Goal: Task Accomplishment & Management: Use online tool/utility

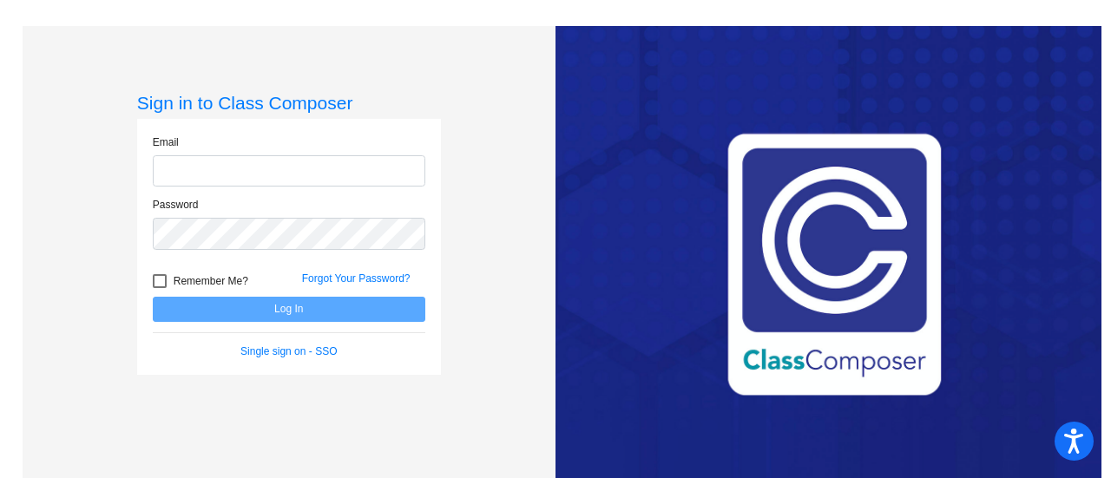
click at [286, 171] on input "email" at bounding box center [289, 171] width 273 height 32
type input "[PERSON_NAME][EMAIL_ADDRESS][PERSON_NAME][DOMAIN_NAME]"
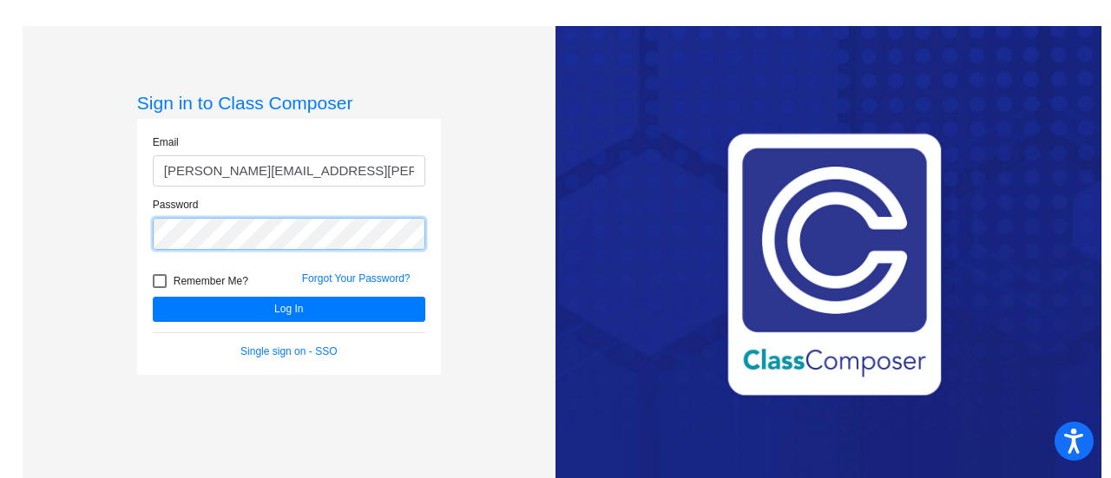
click at [153, 297] on button "Log In" at bounding box center [289, 309] width 273 height 25
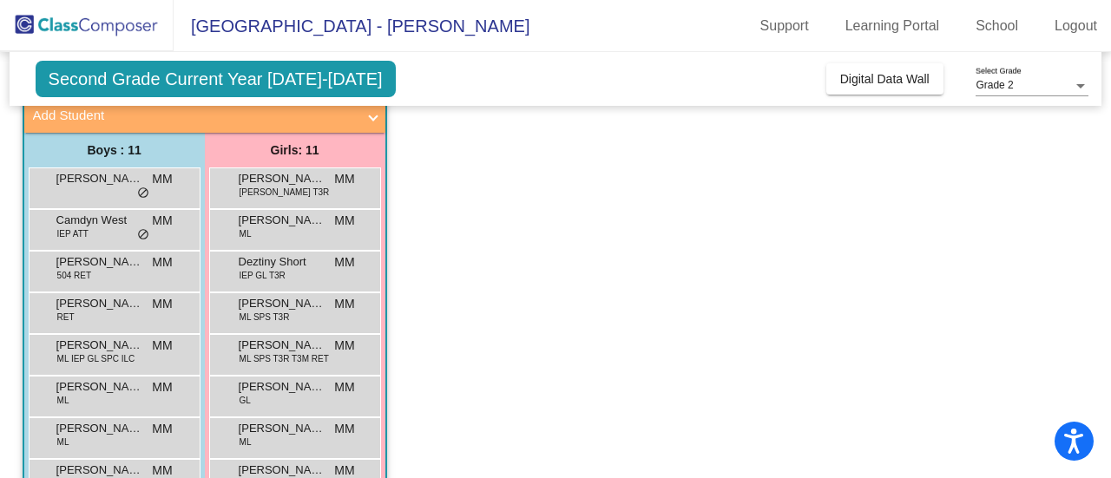
scroll to position [111, 0]
click at [290, 227] on div "[PERSON_NAME] [PERSON_NAME] ML MM lock do_not_disturb_alt" at bounding box center [295, 227] width 166 height 36
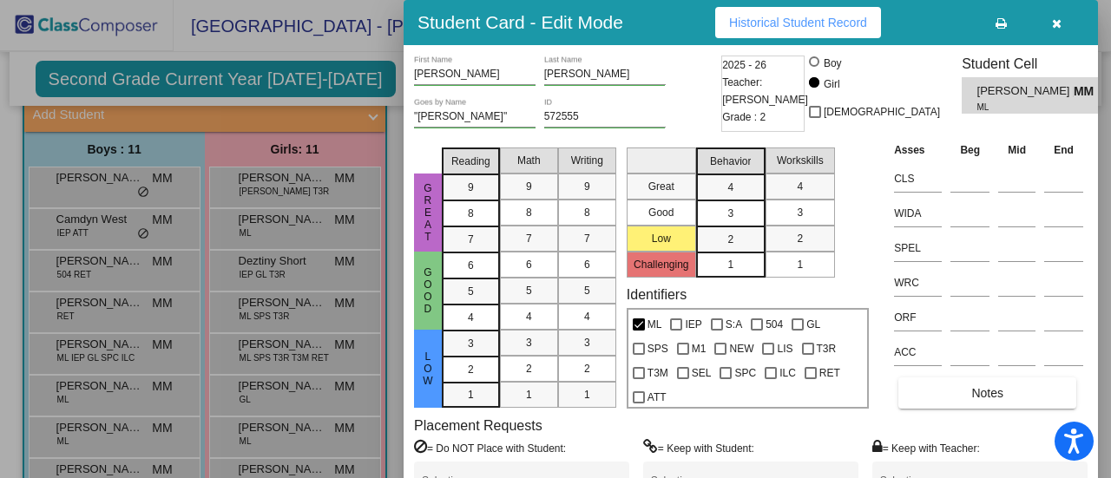
click at [1056, 23] on icon "button" at bounding box center [1057, 23] width 10 height 12
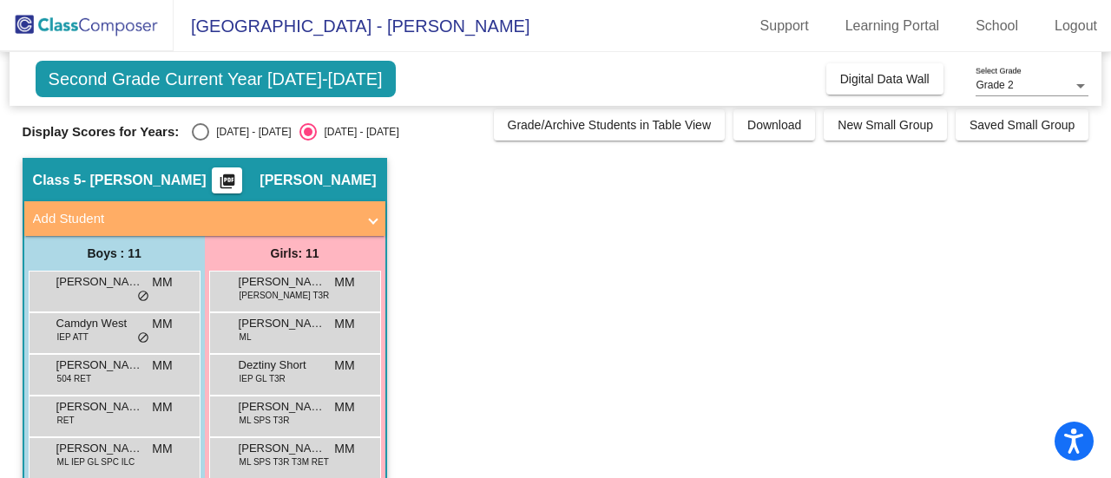
scroll to position [4, 0]
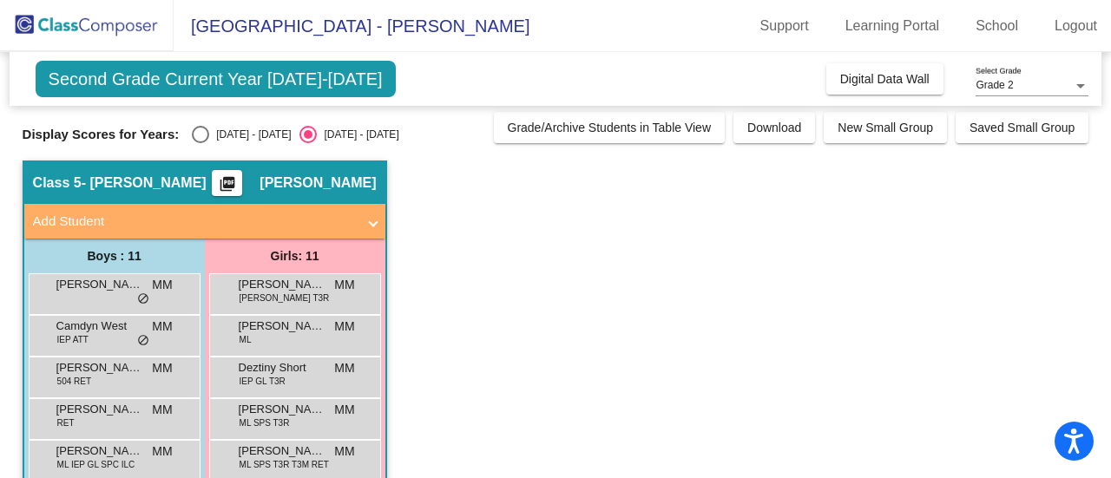
click at [243, 120] on div "Display Scores for Years: [DATE] - [DATE] [DATE] - [DATE] Grade/Archive Student…" at bounding box center [556, 127] width 1067 height 31
click at [275, 338] on div "[PERSON_NAME] [PERSON_NAME] ML MM lock do_not_disturb_alt" at bounding box center [295, 334] width 166 height 36
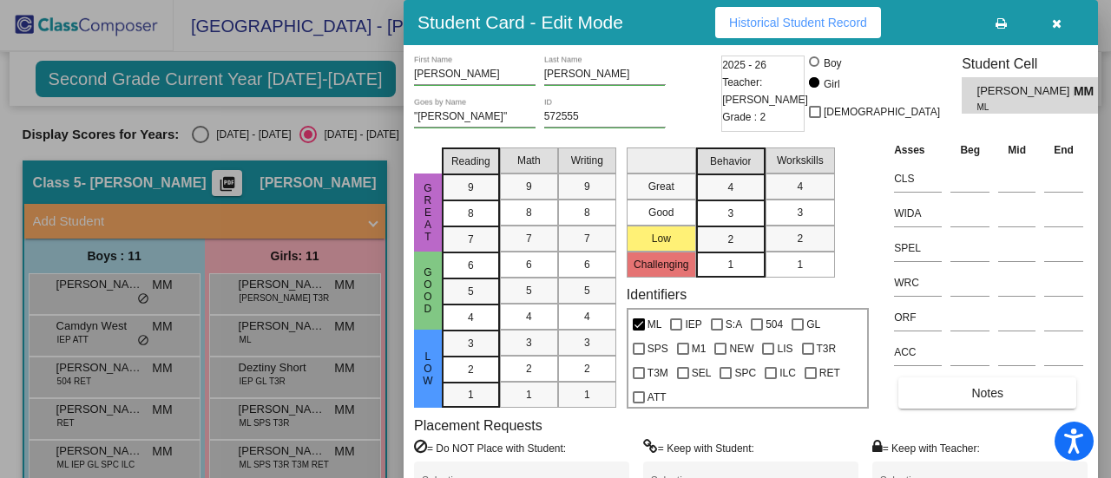
click at [1058, 17] on icon "button" at bounding box center [1057, 23] width 10 height 12
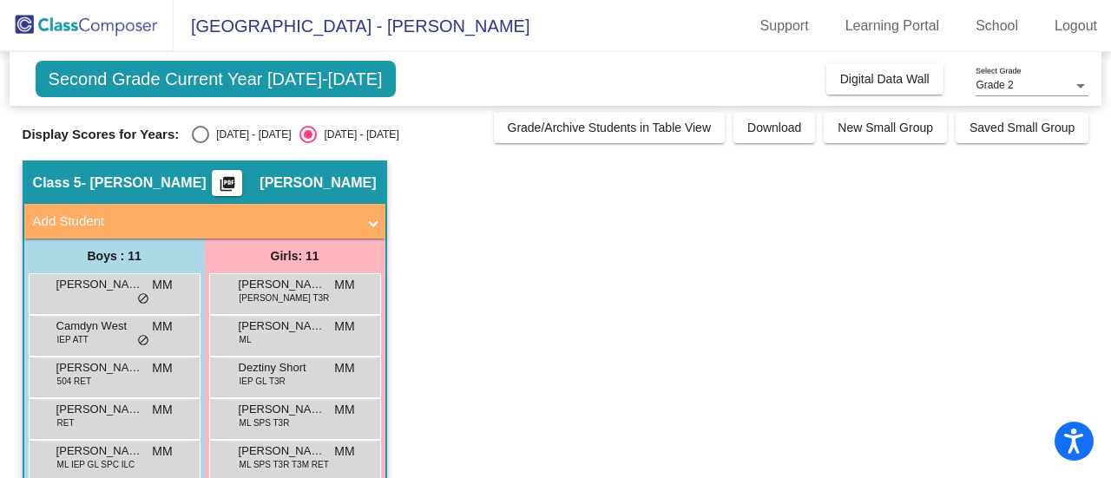
click at [208, 132] on div "Select an option" at bounding box center [200, 134] width 17 height 17
click at [201, 143] on input "[DATE] - [DATE]" at bounding box center [200, 143] width 1 height 1
radio input "true"
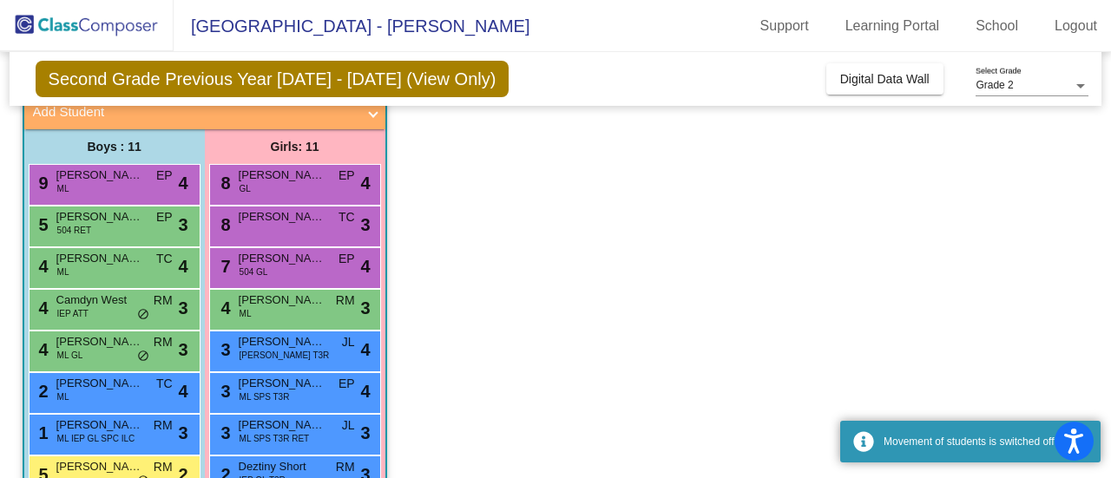
scroll to position [116, 0]
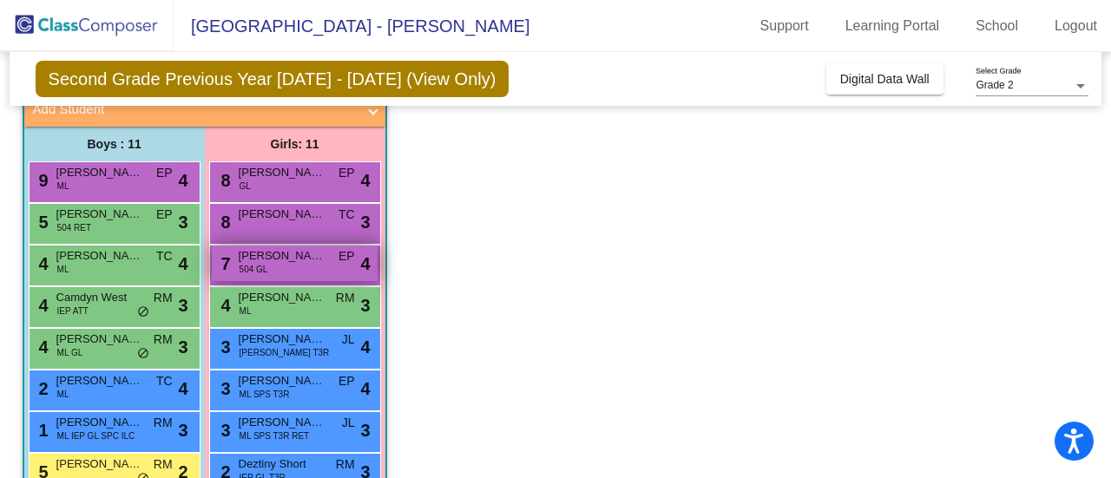
click at [293, 274] on div "7 [PERSON_NAME] 504 GL EP lock do_not_disturb_alt 4" at bounding box center [295, 264] width 166 height 36
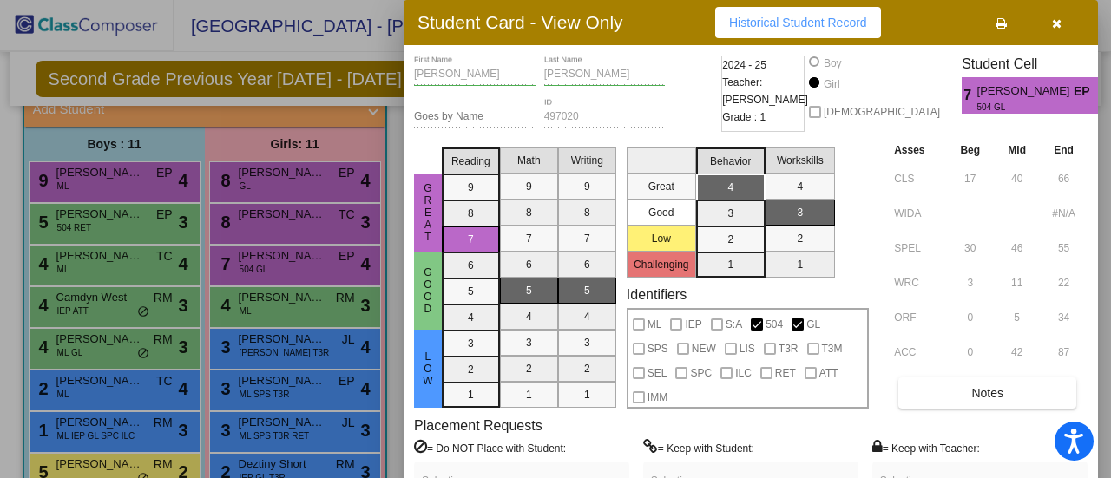
click at [285, 307] on div at bounding box center [555, 239] width 1111 height 478
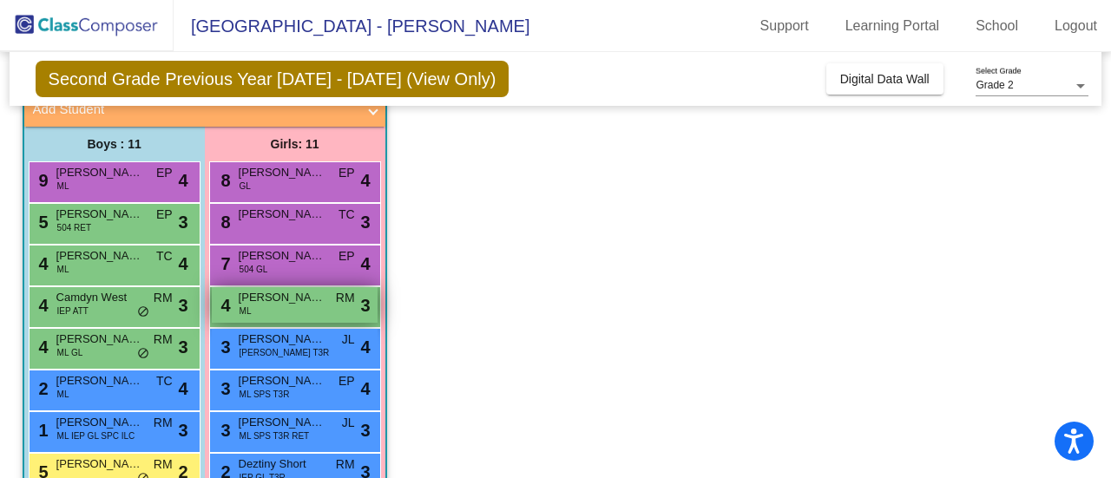
click at [285, 307] on div "4 [PERSON_NAME] [PERSON_NAME] ML RM lock do_not_disturb_alt 3" at bounding box center [295, 305] width 166 height 36
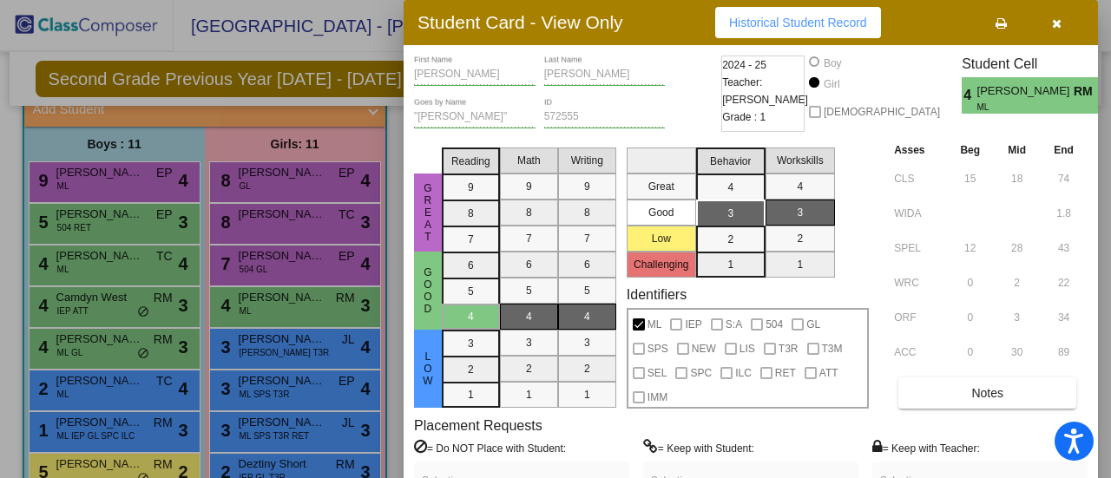
click at [111, 355] on div at bounding box center [555, 239] width 1111 height 478
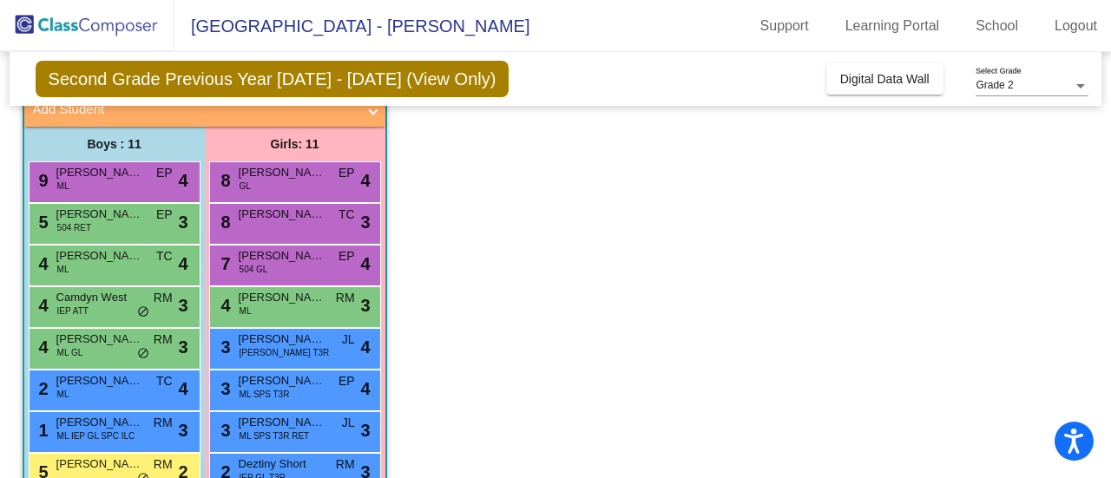
click at [111, 355] on div "4 [PERSON_NAME] ML GL RM lock do_not_disturb_alt 3" at bounding box center [113, 347] width 166 height 36
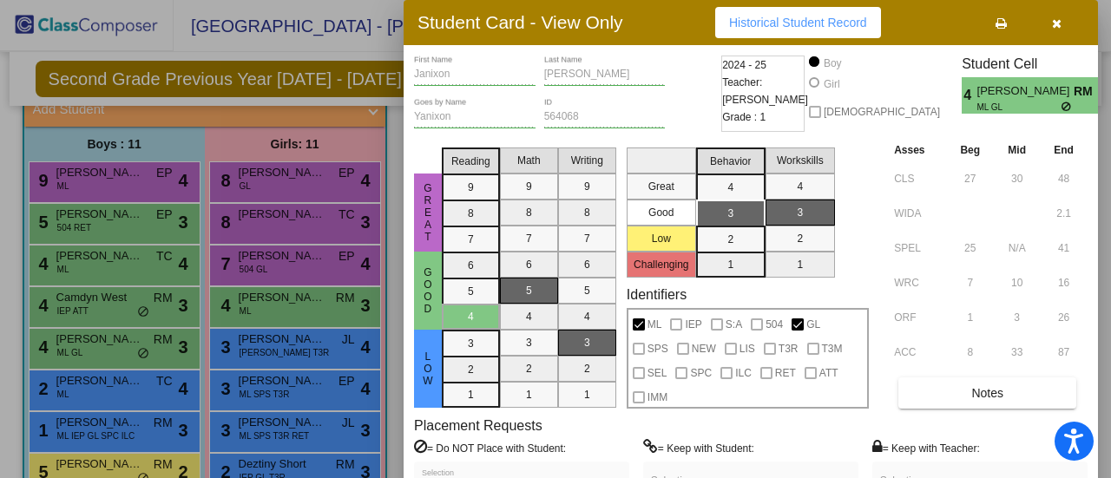
click at [69, 353] on div at bounding box center [555, 239] width 1111 height 478
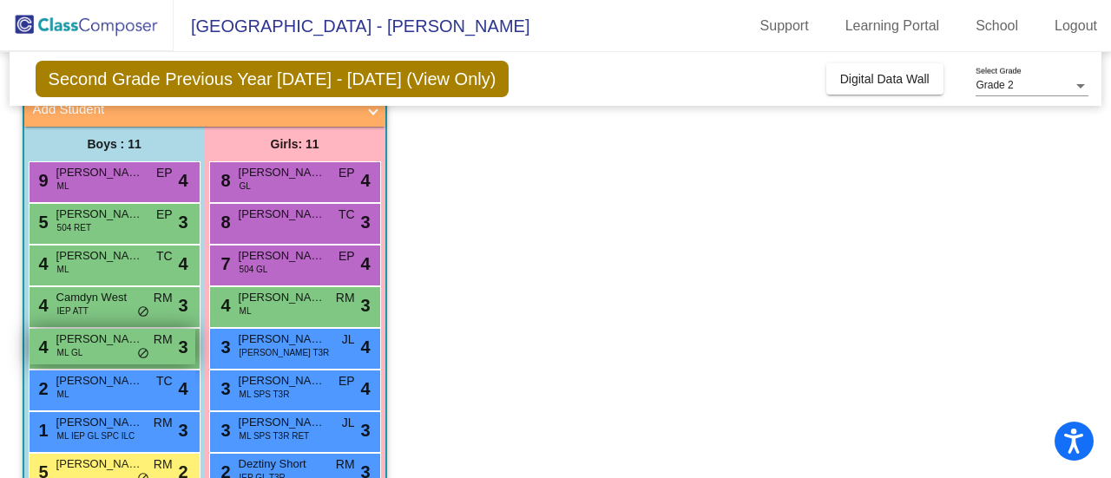
click at [75, 355] on span "ML GL" at bounding box center [70, 352] width 26 height 13
